Goal: Find specific page/section: Find specific page/section

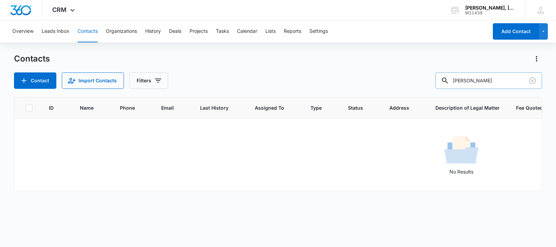
drag, startPoint x: 459, startPoint y: 80, endPoint x: 511, endPoint y: 79, distance: 51.6
click at [511, 79] on input "[PERSON_NAME]" at bounding box center [488, 80] width 107 height 16
drag, startPoint x: 462, startPoint y: 81, endPoint x: 520, endPoint y: 80, distance: 57.7
click at [520, 80] on input "Arimateo [PERSON_NAME]" at bounding box center [488, 80] width 107 height 16
paste input "[PERSON_NAME]"
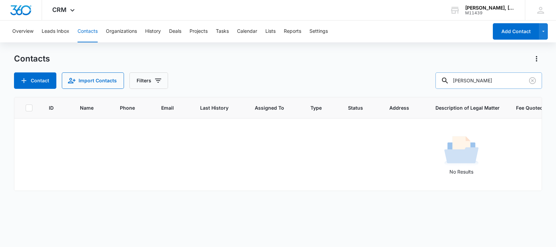
drag, startPoint x: 461, startPoint y: 79, endPoint x: 520, endPoint y: 79, distance: 59.4
click at [521, 79] on input "[PERSON_NAME]" at bounding box center [488, 80] width 107 height 16
paste input "[PERSON_NAME]"
type input "[PERSON_NAME]"
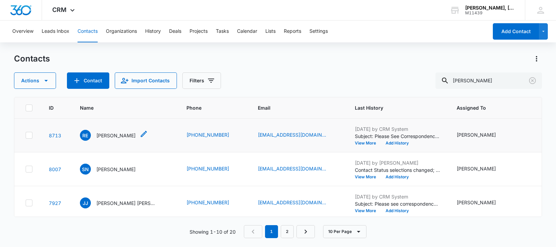
click at [106, 139] on p "[PERSON_NAME]" at bounding box center [115, 135] width 39 height 7
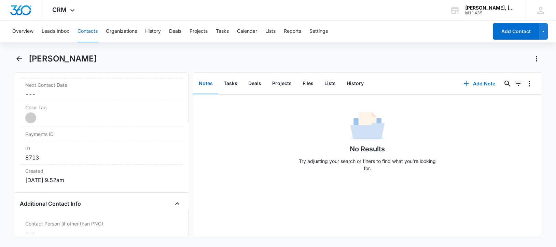
scroll to position [512, 0]
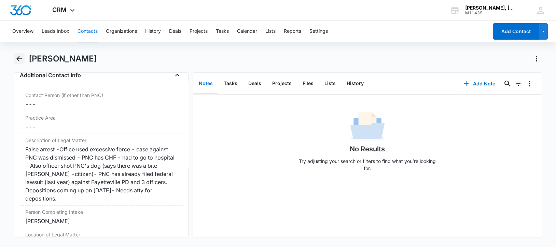
click at [21, 57] on icon "Back" at bounding box center [19, 59] width 8 height 8
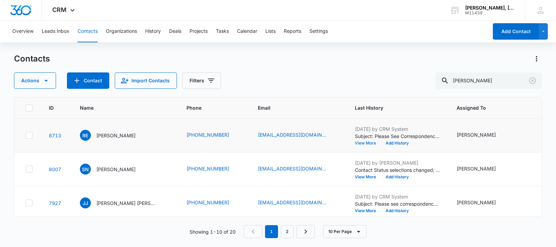
click at [355, 145] on button "View More" at bounding box center [368, 143] width 26 height 4
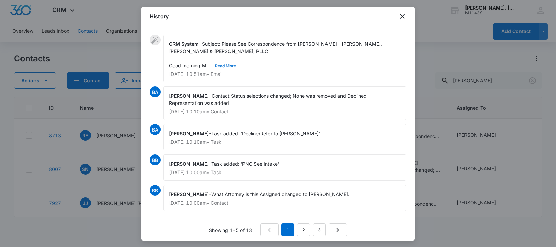
click at [225, 64] on button "Read More" at bounding box center [225, 66] width 21 height 4
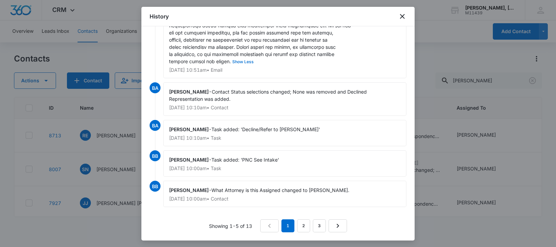
scroll to position [262, 0]
click at [404, 14] on icon "close" at bounding box center [402, 16] width 8 height 8
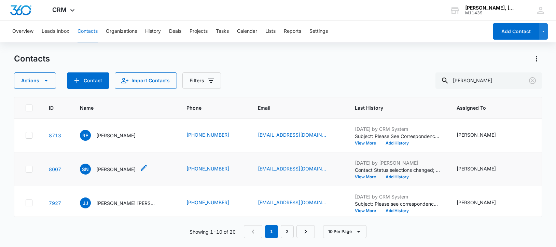
click at [113, 173] on p "[PERSON_NAME]" at bounding box center [115, 169] width 39 height 7
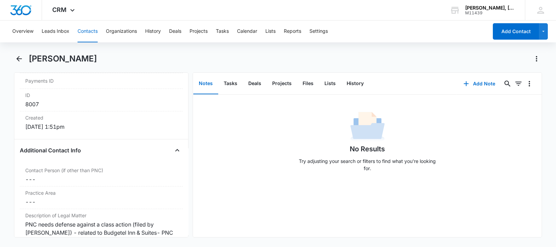
scroll to position [455, 0]
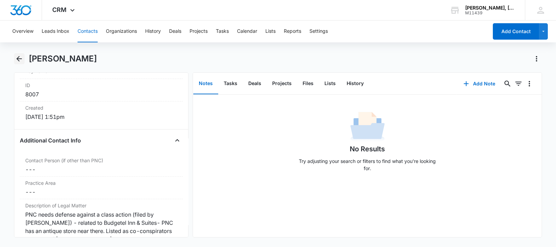
click at [18, 57] on icon "Back" at bounding box center [18, 58] width 5 height 5
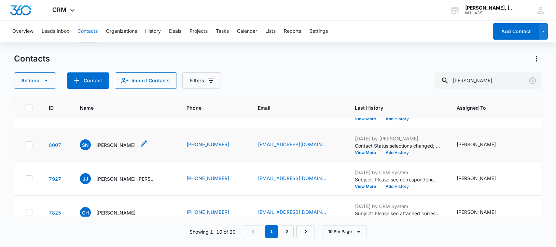
scroll to position [42, 0]
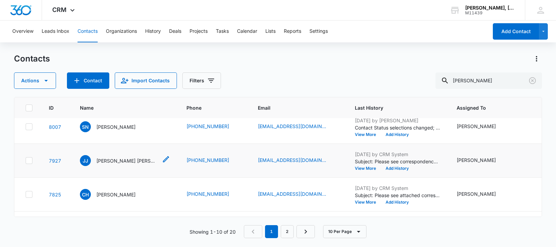
click at [111, 164] on p "[PERSON_NAME] [PERSON_NAME]" at bounding box center [126, 160] width 61 height 7
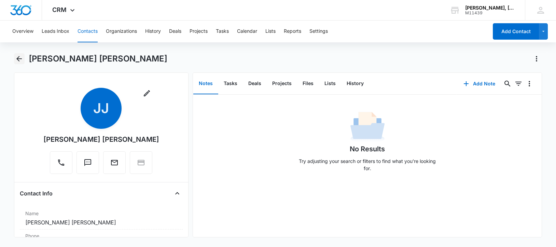
click at [19, 59] on icon "Back" at bounding box center [19, 59] width 8 height 8
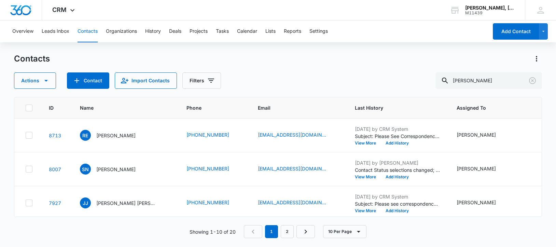
scroll to position [42, 0]
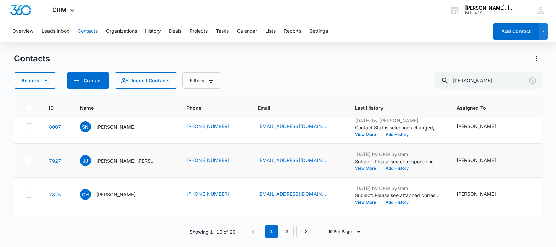
click at [355, 170] on button "View More" at bounding box center [368, 168] width 26 height 4
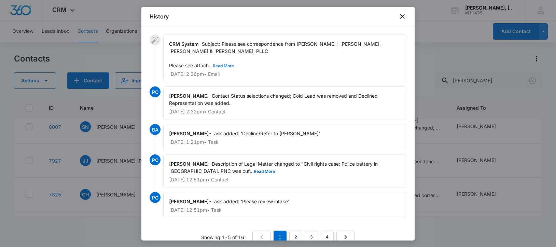
click at [225, 64] on button "Read More" at bounding box center [223, 66] width 21 height 4
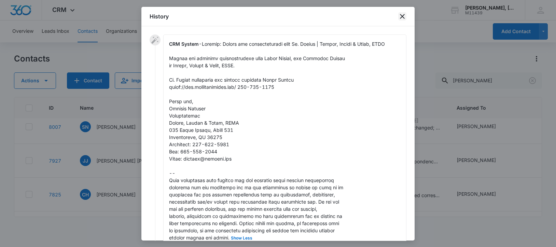
click at [402, 14] on icon "close" at bounding box center [402, 16] width 8 height 8
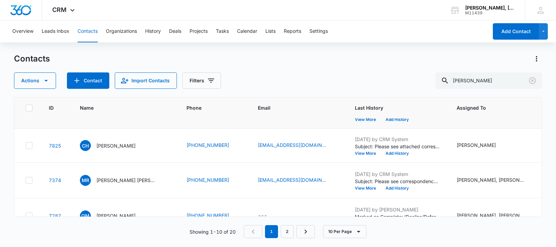
scroll to position [85, 0]
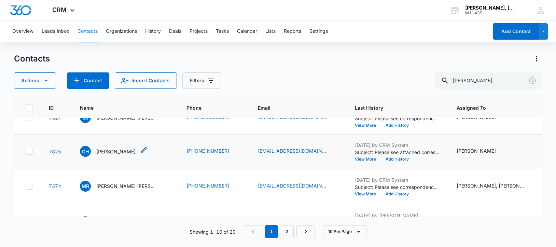
click at [108, 155] on p "[PERSON_NAME]" at bounding box center [115, 151] width 39 height 7
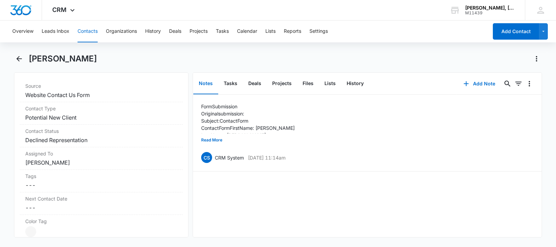
scroll to position [227, 0]
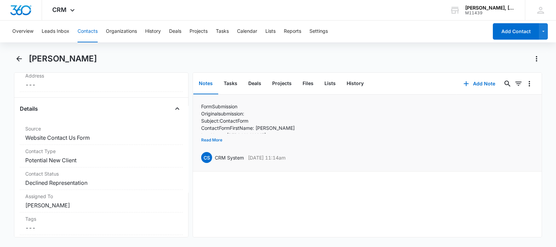
click at [213, 139] on button "Read More" at bounding box center [211, 140] width 21 height 13
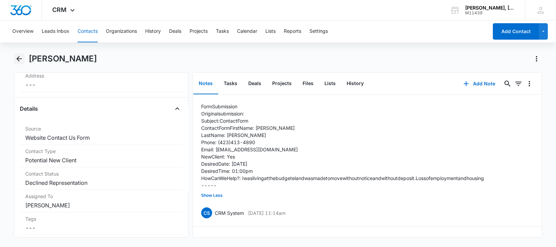
click at [17, 60] on icon "Back" at bounding box center [19, 59] width 8 height 8
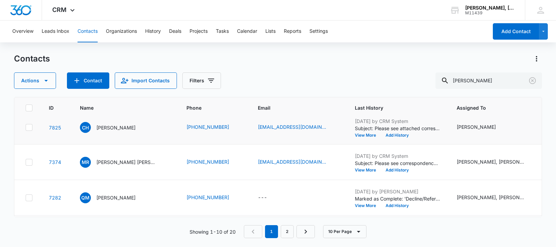
scroll to position [128, 0]
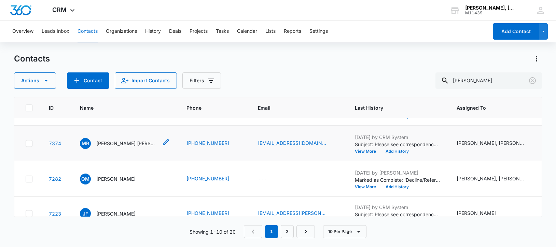
click at [106, 147] on p "[PERSON_NAME] [PERSON_NAME]" at bounding box center [126, 143] width 61 height 7
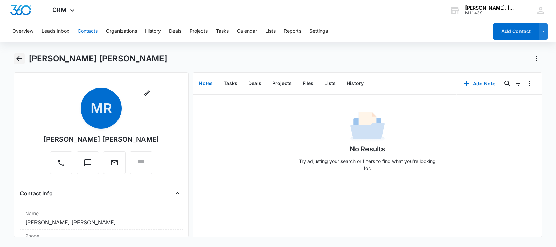
click at [21, 56] on icon "Back" at bounding box center [19, 59] width 8 height 8
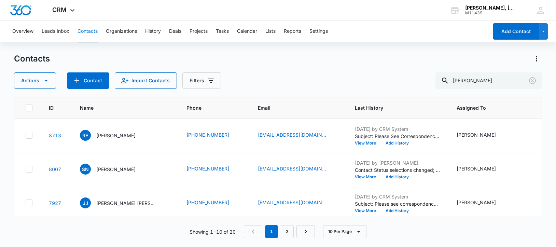
scroll to position [128, 0]
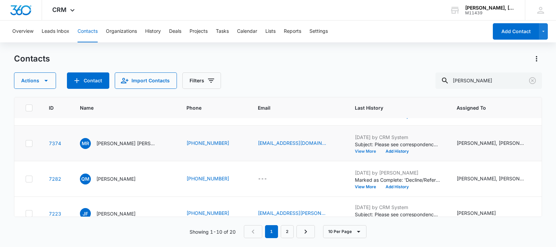
click at [355, 153] on button "View More" at bounding box center [368, 151] width 26 height 4
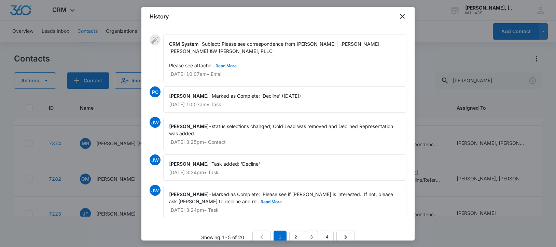
click at [229, 64] on button "Read More" at bounding box center [226, 66] width 21 height 4
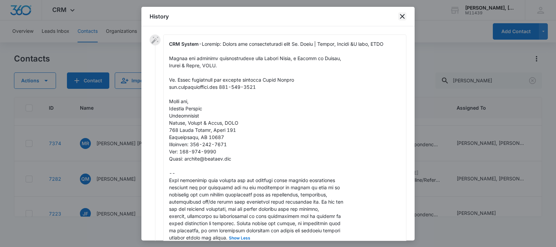
click at [401, 16] on icon "close" at bounding box center [402, 16] width 8 height 8
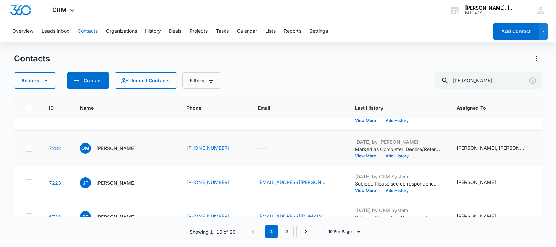
scroll to position [171, 0]
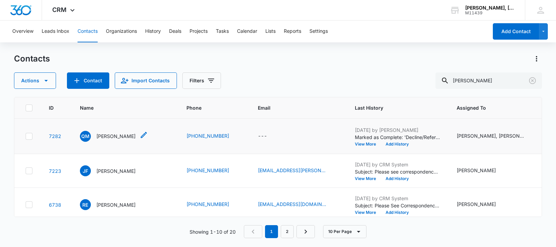
click at [113, 140] on p "[PERSON_NAME]" at bounding box center [115, 136] width 39 height 7
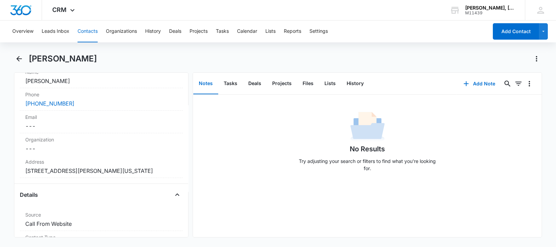
scroll to position [128, 0]
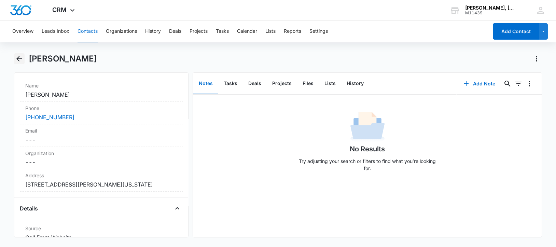
click at [17, 57] on icon "Back" at bounding box center [19, 59] width 8 height 8
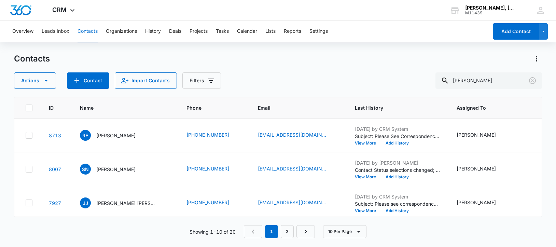
scroll to position [171, 0]
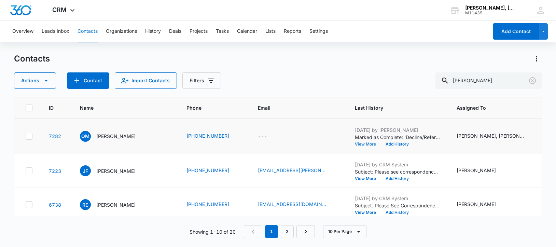
click at [355, 146] on button "View More" at bounding box center [368, 144] width 26 height 4
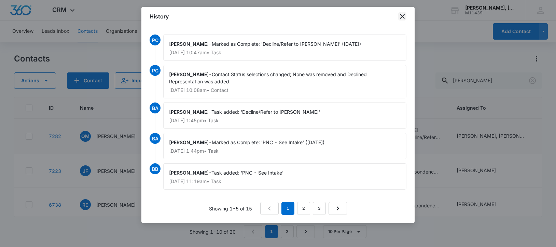
click at [402, 14] on icon "close" at bounding box center [402, 16] width 8 height 8
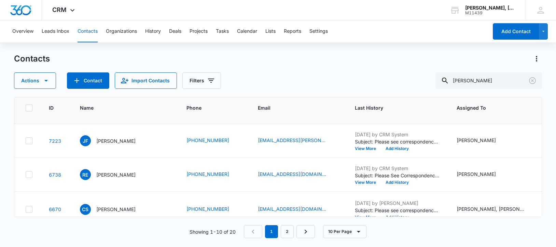
scroll to position [214, 0]
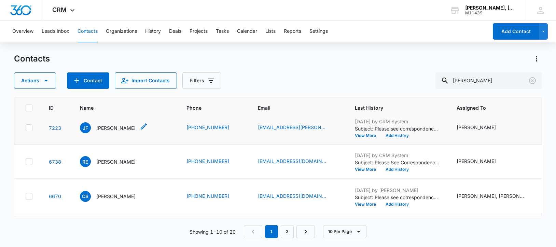
click at [108, 131] on p "[PERSON_NAME]" at bounding box center [115, 127] width 39 height 7
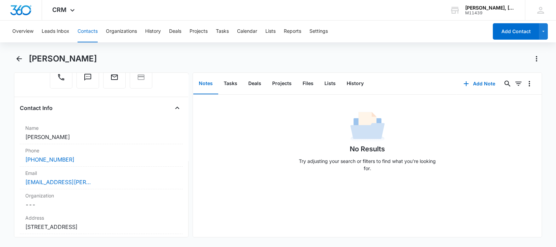
scroll to position [30, 0]
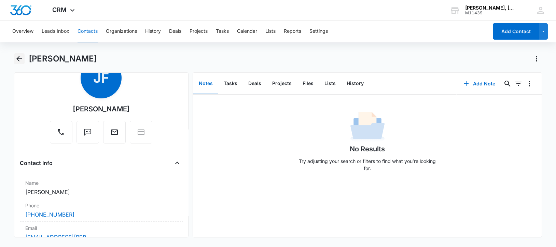
click at [17, 56] on icon "Back" at bounding box center [19, 59] width 8 height 8
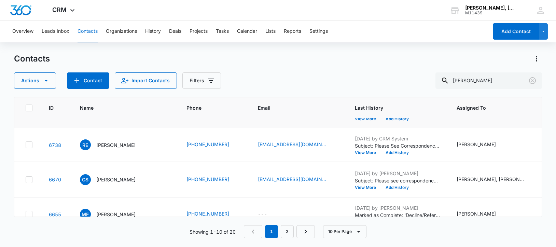
scroll to position [256, 0]
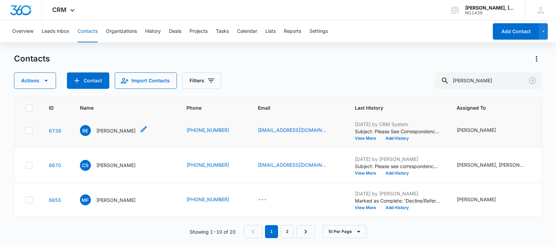
click at [109, 134] on p "[PERSON_NAME]" at bounding box center [115, 130] width 39 height 7
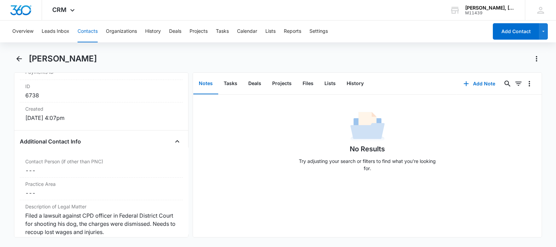
scroll to position [457, 0]
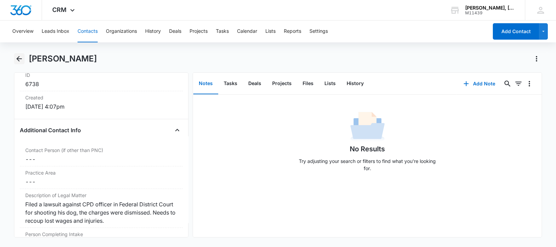
click at [22, 57] on icon "Back" at bounding box center [19, 59] width 8 height 8
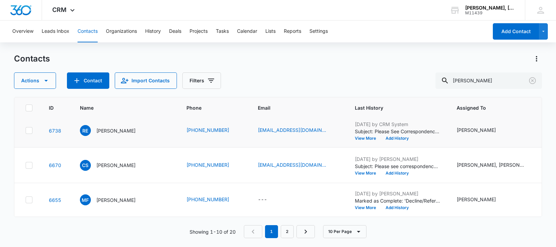
scroll to position [342, 0]
click at [113, 162] on p "[PERSON_NAME]" at bounding box center [115, 165] width 39 height 7
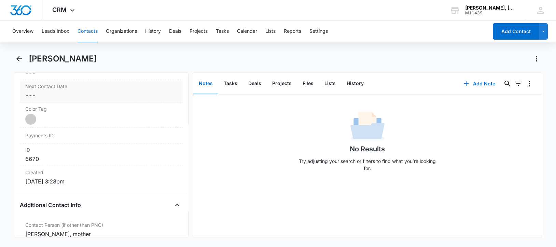
scroll to position [303, 0]
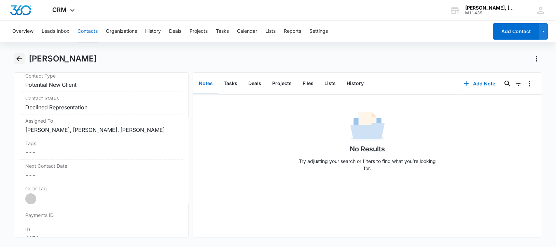
click at [17, 58] on icon "Back" at bounding box center [18, 58] width 5 height 5
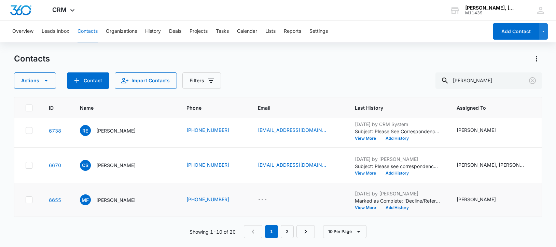
scroll to position [354, 0]
click at [288, 232] on link "2" at bounding box center [287, 231] width 13 height 13
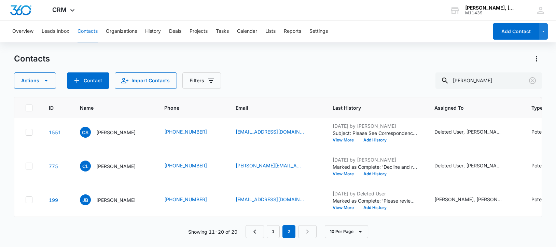
scroll to position [0, 0]
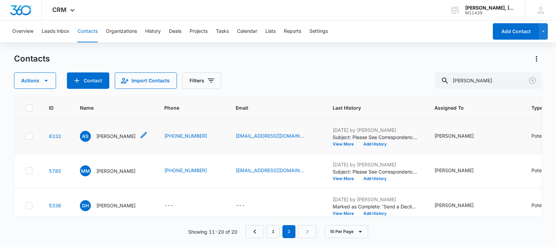
click at [108, 140] on p "[PERSON_NAME]" at bounding box center [115, 136] width 39 height 7
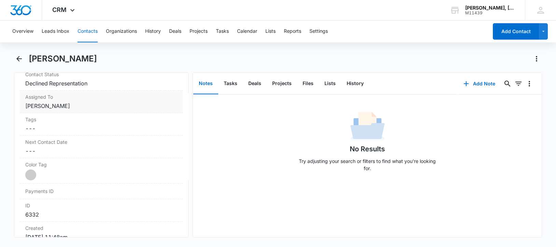
scroll to position [321, 0]
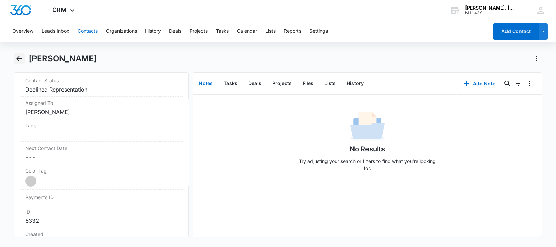
click at [17, 58] on icon "Back" at bounding box center [18, 58] width 5 height 5
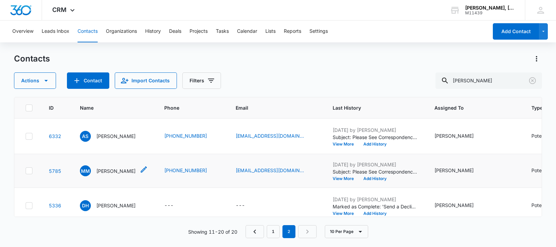
click at [106, 176] on div "MM [PERSON_NAME]" at bounding box center [108, 170] width 56 height 11
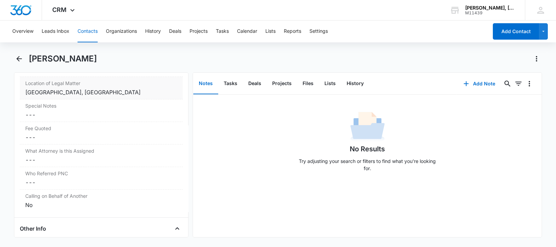
scroll to position [681, 0]
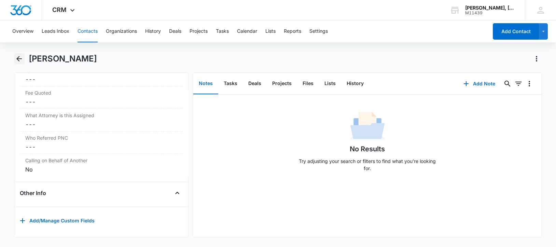
click at [17, 61] on icon "Back" at bounding box center [19, 59] width 8 height 8
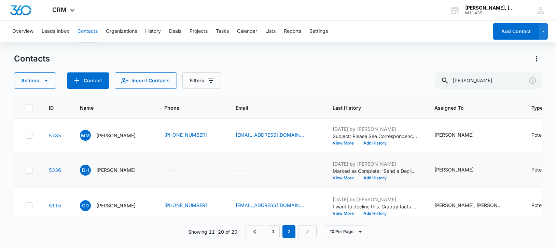
scroll to position [42, 0]
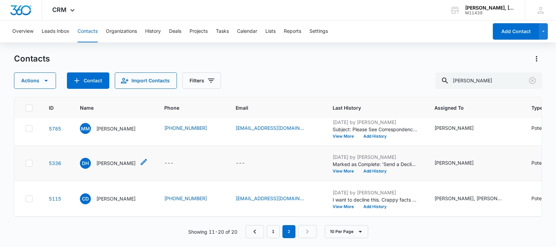
click at [115, 167] on p "[PERSON_NAME]" at bounding box center [115, 162] width 39 height 7
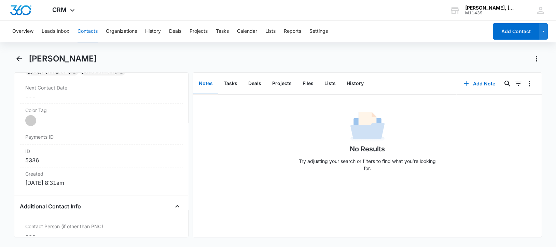
scroll to position [512, 0]
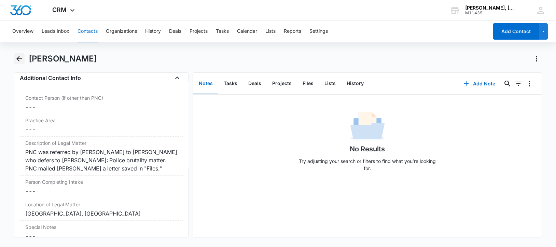
click at [21, 59] on icon "Back" at bounding box center [19, 59] width 8 height 8
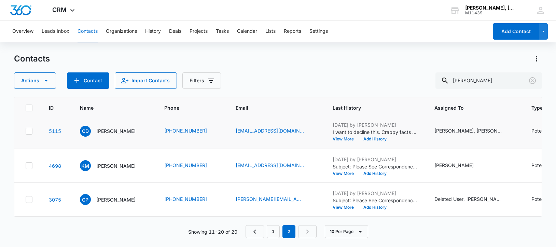
scroll to position [128, 0]
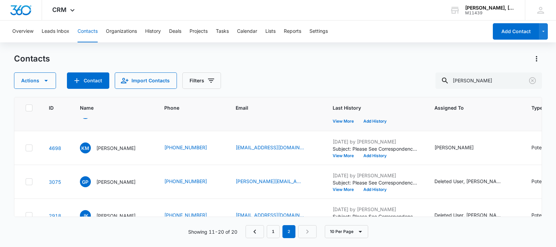
click at [110, 117] on p "[PERSON_NAME]" at bounding box center [115, 113] width 39 height 7
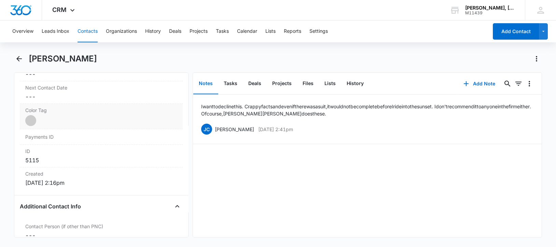
scroll to position [384, 0]
click at [18, 59] on icon "Back" at bounding box center [18, 58] width 5 height 5
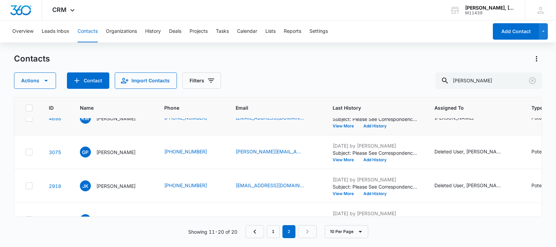
scroll to position [171, 0]
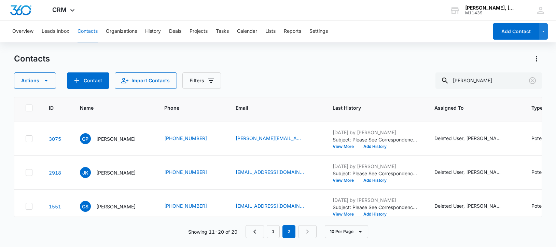
click at [108, 109] on p "[PERSON_NAME]" at bounding box center [115, 104] width 39 height 7
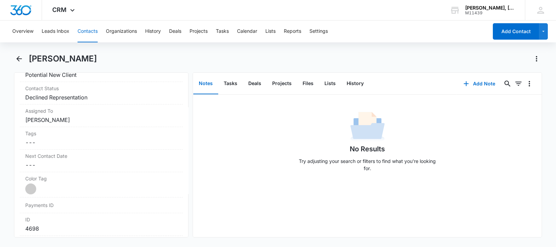
scroll to position [227, 0]
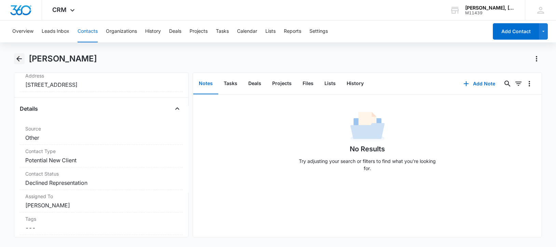
click at [18, 59] on icon "Back" at bounding box center [19, 59] width 8 height 8
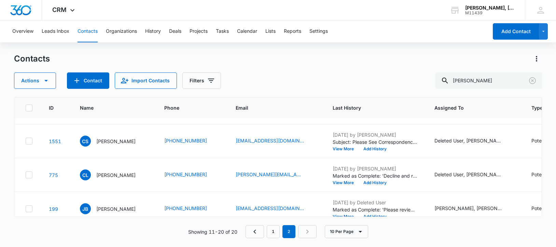
scroll to position [256, 0]
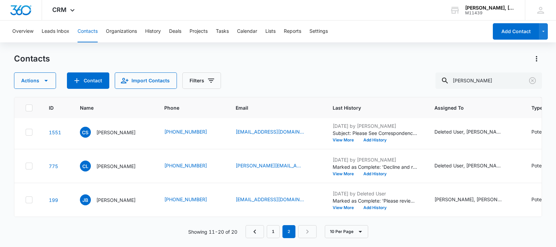
click at [107, 68] on p "[PERSON_NAME]" at bounding box center [115, 64] width 39 height 7
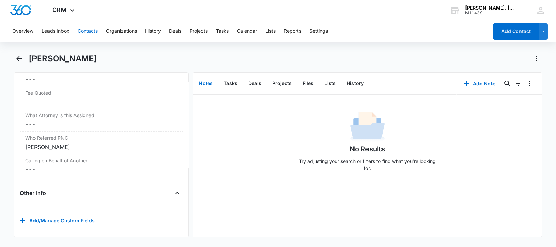
scroll to position [690, 0]
click at [20, 60] on icon "Back" at bounding box center [19, 59] width 8 height 8
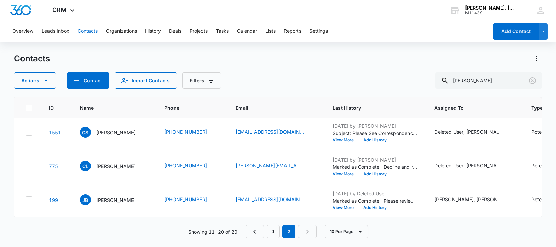
scroll to position [299, 0]
click at [115, 136] on p "[PERSON_NAME]" at bounding box center [115, 132] width 39 height 7
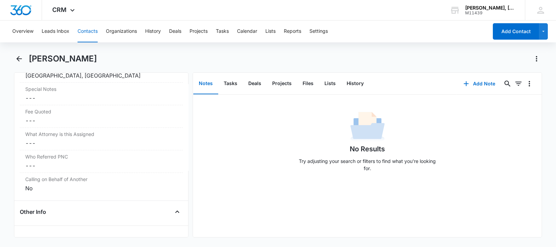
scroll to position [714, 0]
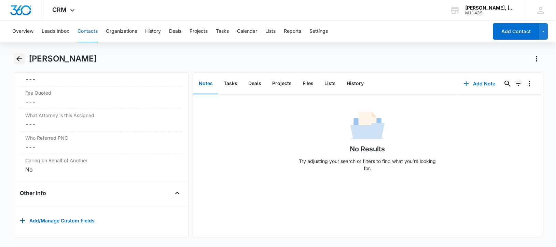
click at [20, 58] on icon "Back" at bounding box center [19, 59] width 8 height 8
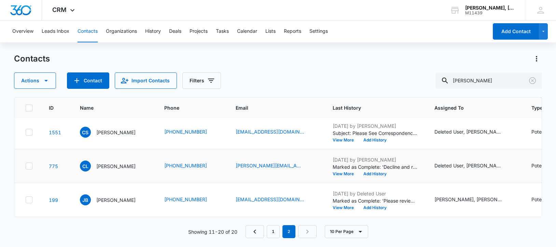
scroll to position [342, 0]
click at [111, 167] on p "[PERSON_NAME]" at bounding box center [115, 166] width 39 height 7
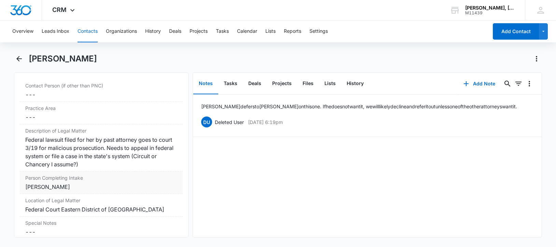
scroll to position [511, 0]
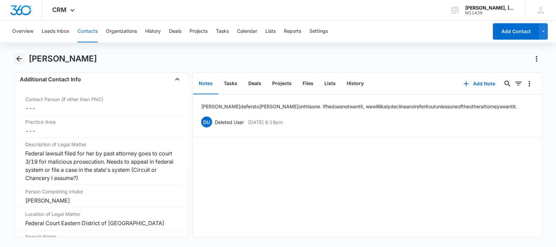
click at [15, 56] on button "Back" at bounding box center [19, 58] width 11 height 11
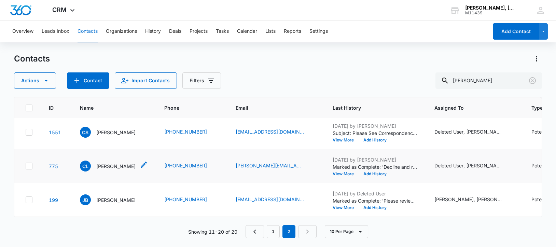
scroll to position [363, 0]
click at [109, 196] on p "[PERSON_NAME]" at bounding box center [115, 199] width 39 height 7
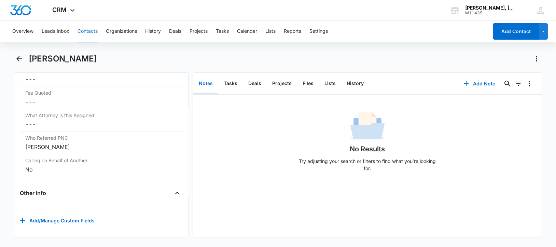
scroll to position [671, 0]
click at [18, 58] on icon "Back" at bounding box center [18, 58] width 5 height 5
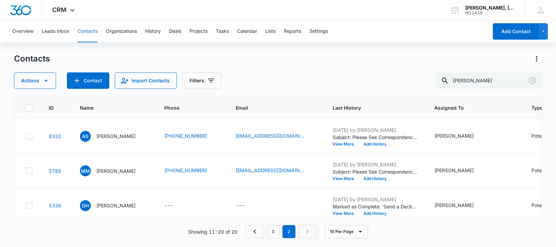
scroll to position [363, 0]
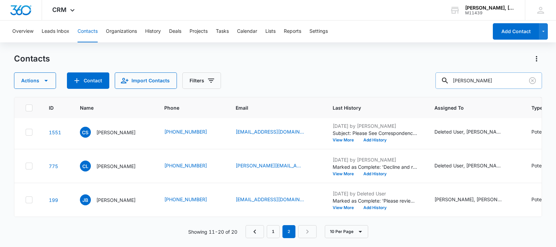
click at [463, 81] on input "[PERSON_NAME]" at bounding box center [488, 80] width 107 height 16
click at [491, 83] on input "[PERSON_NAME]" at bounding box center [488, 80] width 107 height 16
type input "[PERSON_NAME]"
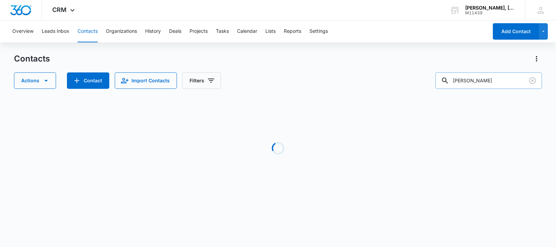
drag, startPoint x: 489, startPoint y: 81, endPoint x: 462, endPoint y: 81, distance: 26.6
click at [462, 81] on input "[PERSON_NAME]" at bounding box center [488, 80] width 107 height 16
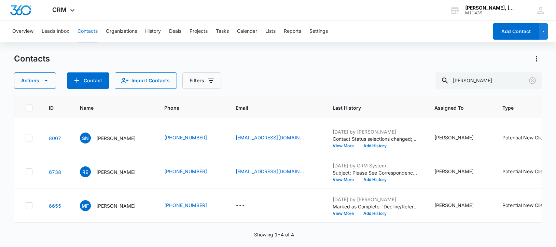
scroll to position [0, 0]
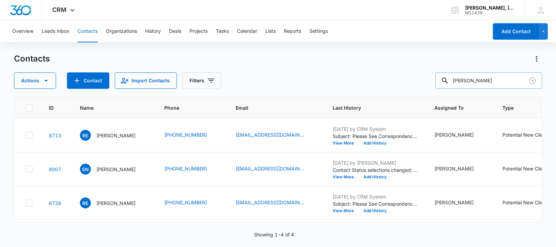
drag, startPoint x: 492, startPoint y: 82, endPoint x: 459, endPoint y: 76, distance: 33.7
click at [459, 76] on div "[PERSON_NAME]" at bounding box center [488, 80] width 107 height 16
